Goal: Use online tool/utility: Utilize a website feature to perform a specific function

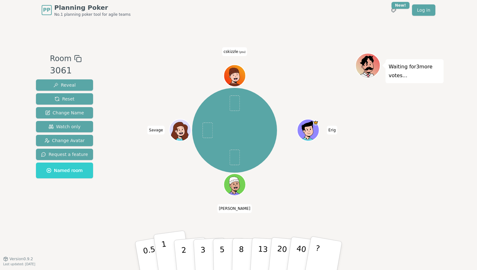
click at [165, 256] on p "1" at bounding box center [165, 257] width 9 height 34
click at [147, 253] on p "0.5" at bounding box center [150, 257] width 18 height 36
click at [149, 246] on p "0.5" at bounding box center [150, 257] width 18 height 36
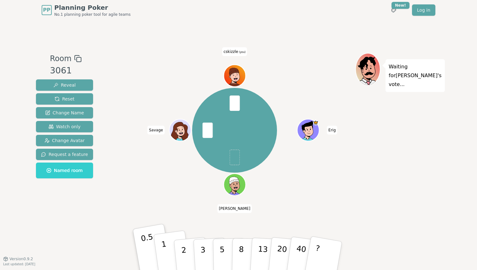
click at [159, 253] on button "1" at bounding box center [172, 256] width 38 height 51
click at [160, 252] on button "1" at bounding box center [172, 256] width 38 height 51
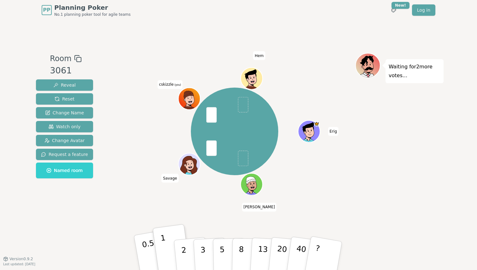
click at [148, 251] on p "0.5" at bounding box center [150, 257] width 18 height 36
click at [162, 244] on p "1" at bounding box center [165, 257] width 9 height 34
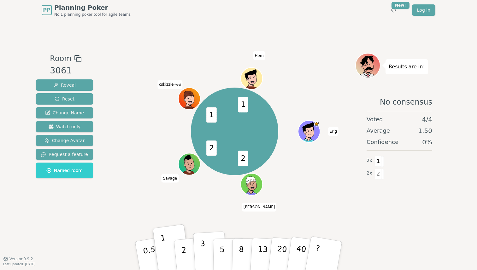
click at [206, 244] on button "3" at bounding box center [210, 256] width 34 height 49
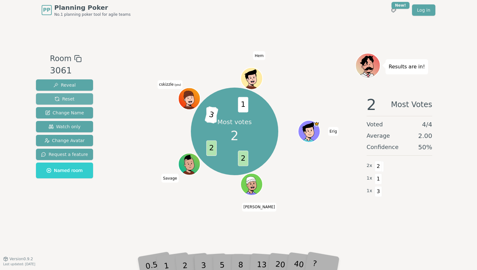
click at [66, 101] on span "Reset" at bounding box center [65, 99] width 20 height 6
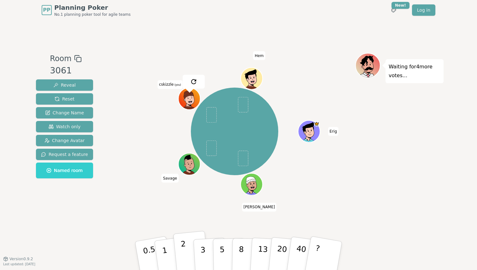
click at [178, 248] on button "2" at bounding box center [191, 256] width 36 height 50
